Goal: Transaction & Acquisition: Purchase product/service

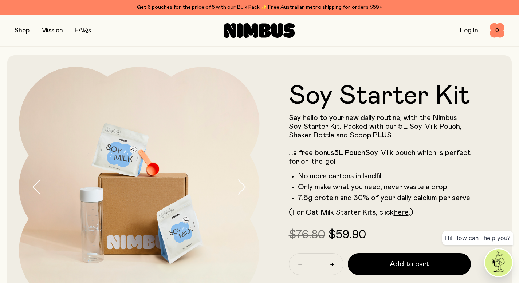
click at [22, 29] on button "button" at bounding box center [22, 30] width 15 height 10
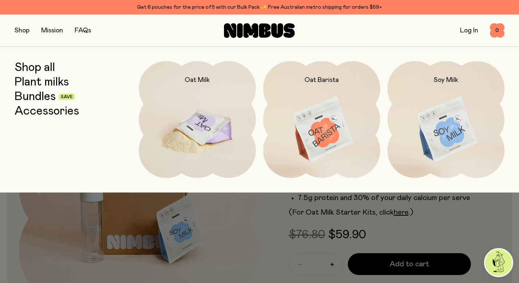
click at [224, 128] on img at bounding box center [197, 129] width 117 height 137
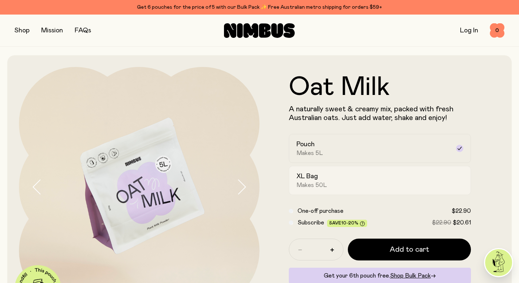
click at [317, 185] on span "Makes 50L" at bounding box center [311, 185] width 31 height 7
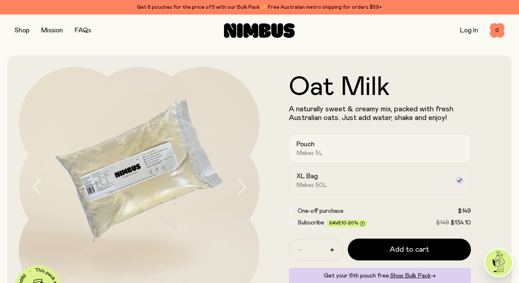
click at [327, 149] on div "Pouch Makes 5L" at bounding box center [373, 148] width 154 height 17
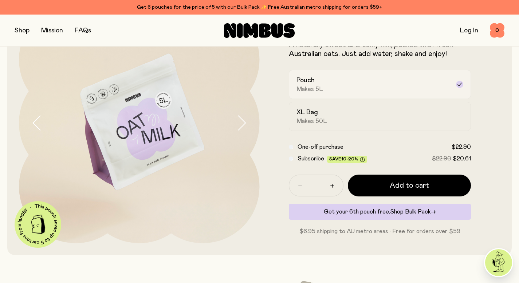
scroll to position [65, 0]
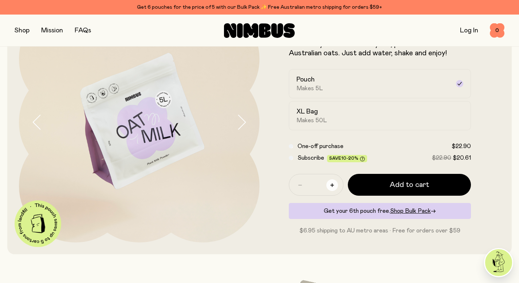
click at [332, 184] on icon "button" at bounding box center [332, 186] width 4 height 4
type input "*"
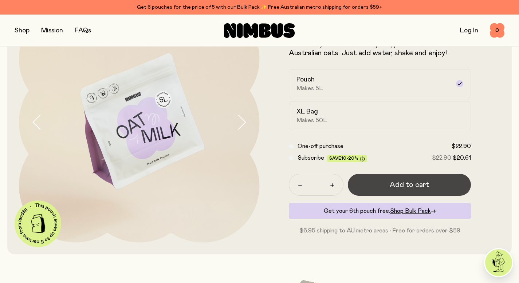
click at [374, 186] on button "Add to cart" at bounding box center [409, 185] width 123 height 22
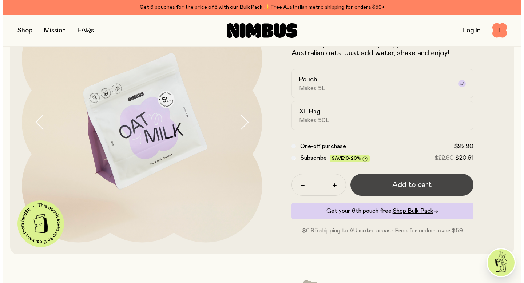
scroll to position [0, 0]
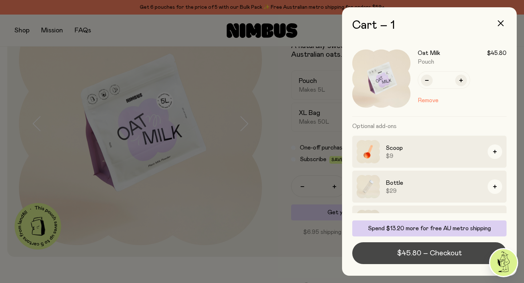
click at [368, 256] on button "$45.80 – Checkout" at bounding box center [429, 254] width 154 height 22
